Goal: Navigation & Orientation: Find specific page/section

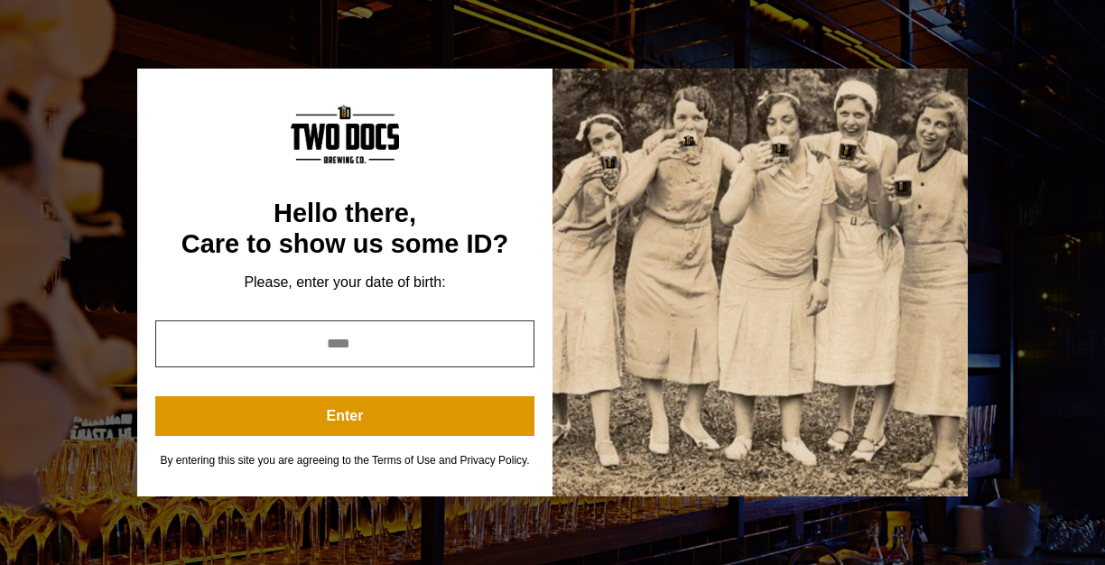
click at [429, 347] on input "year" at bounding box center [344, 343] width 379 height 47
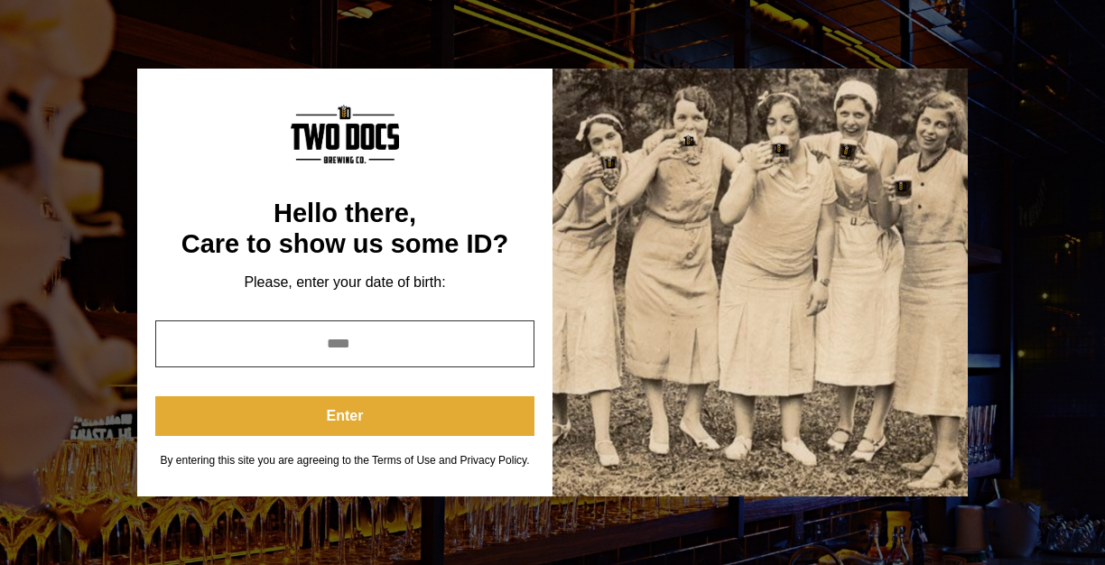
type input "****"
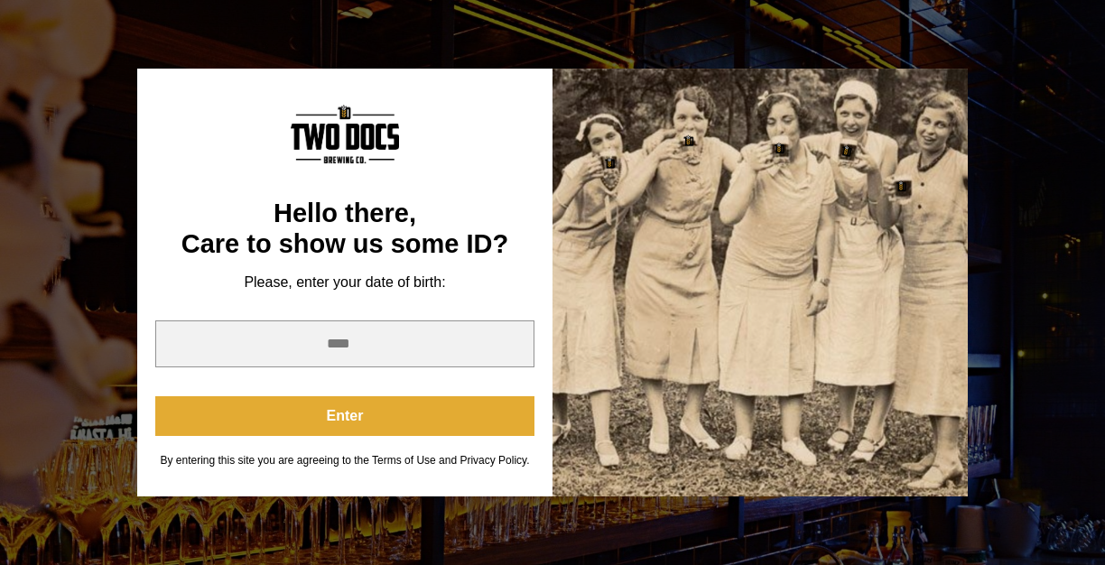
click at [399, 413] on button "Enter" at bounding box center [344, 416] width 379 height 40
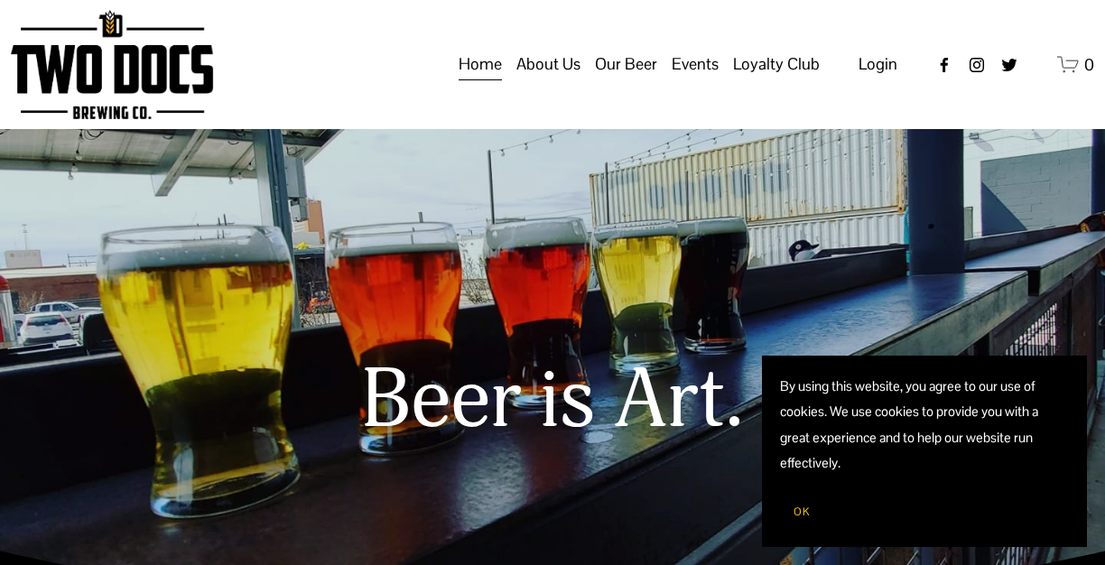
click at [806, 509] on span "OK" at bounding box center [801, 511] width 16 height 14
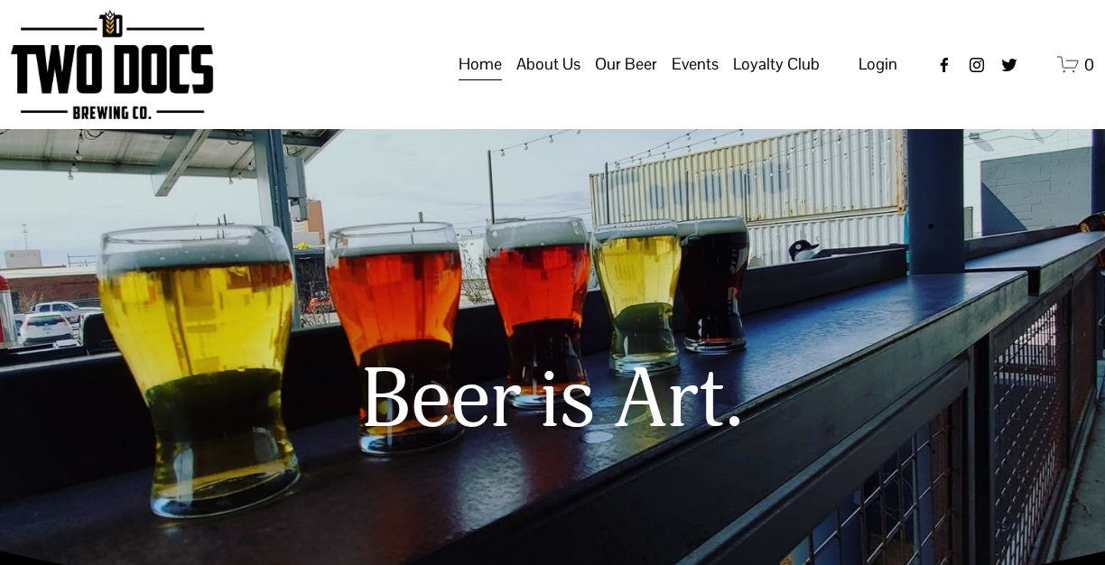
click at [0, 0] on span "Taproom Menu" at bounding box center [0, 0] width 0 height 0
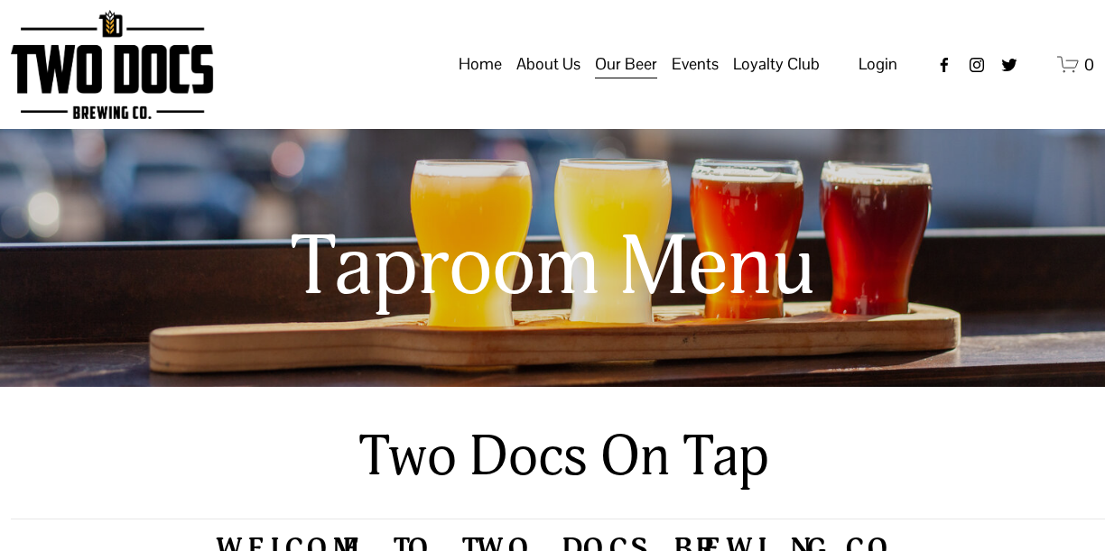
click at [0, 0] on span "Calendar" at bounding box center [0, 0] width 0 height 0
